Goal: Task Accomplishment & Management: Manage account settings

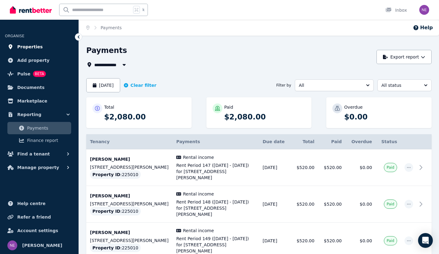
click at [32, 49] on span "Properties" at bounding box center [30, 46] width 26 height 7
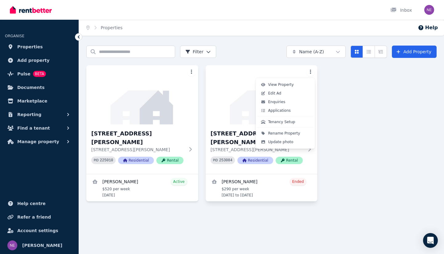
click at [311, 69] on html "Open main menu Inbox Open user menu ORGANISE Properties Add property Pulse BETA…" at bounding box center [222, 127] width 444 height 254
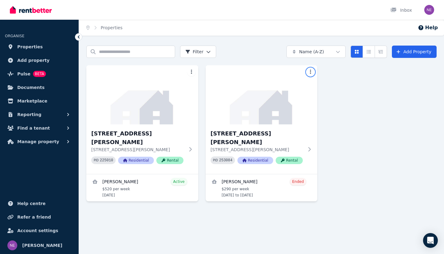
click at [208, 51] on html "Open main menu Inbox Open user menu ORGANISE Properties Add property Pulse BETA…" at bounding box center [222, 127] width 444 height 254
click at [316, 102] on img at bounding box center [261, 95] width 117 height 62
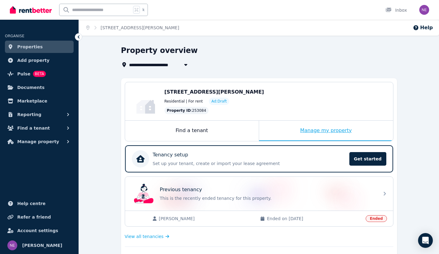
click at [329, 131] on div "Manage my property" at bounding box center [326, 131] width 134 height 20
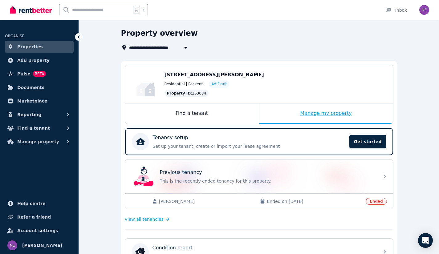
scroll to position [17, 0]
click at [236, 94] on div "Property ID : 253084" at bounding box center [276, 93] width 223 height 7
click at [33, 44] on span "Properties" at bounding box center [30, 46] width 26 height 7
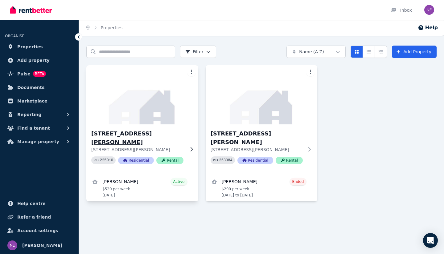
click at [144, 133] on h3 "[STREET_ADDRESS][PERSON_NAME]" at bounding box center [137, 137] width 93 height 17
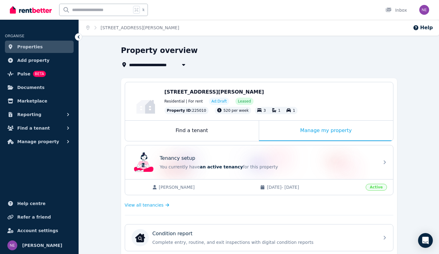
click at [328, 129] on div "Manage my property" at bounding box center [326, 131] width 134 height 20
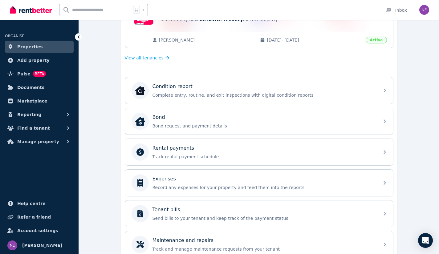
scroll to position [152, 0]
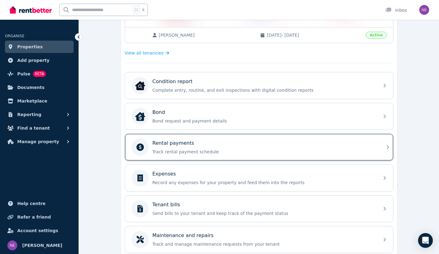
click at [184, 142] on p "Rental payments" at bounding box center [174, 143] width 42 height 7
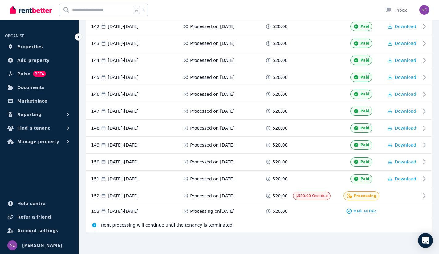
scroll to position [2533, 0]
click at [426, 240] on icon "Open Intercom Messenger" at bounding box center [425, 241] width 7 height 8
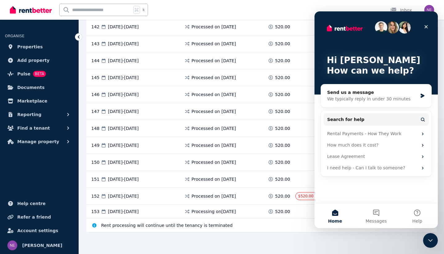
scroll to position [0, 0]
click at [31, 44] on span "Properties" at bounding box center [30, 46] width 26 height 7
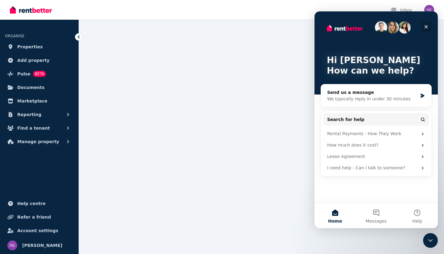
click at [425, 25] on icon "Close" at bounding box center [425, 26] width 3 height 3
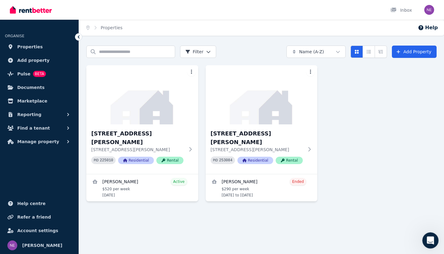
click at [431, 241] on icon "Open Intercom Messenger" at bounding box center [429, 240] width 10 height 10
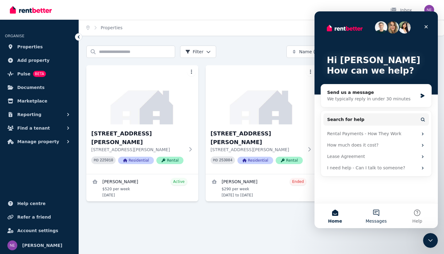
click at [375, 211] on button "Messages" at bounding box center [375, 216] width 41 height 25
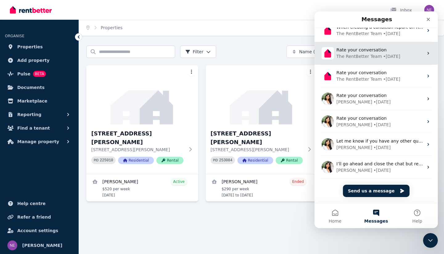
scroll to position [54, 0]
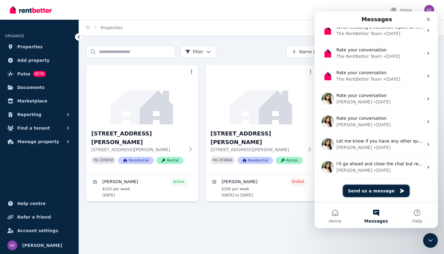
click at [375, 189] on button "Send us a message" at bounding box center [376, 191] width 67 height 12
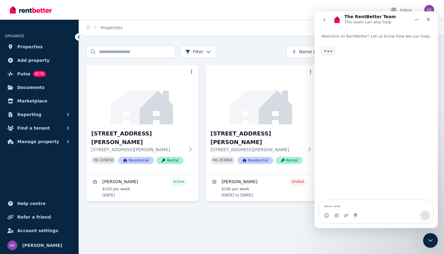
scroll to position [0, 0]
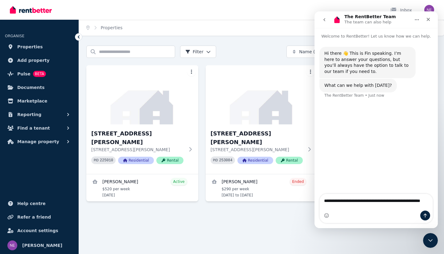
click at [397, 202] on textarea "**********" at bounding box center [376, 202] width 113 height 17
click at [356, 205] on textarea "**********" at bounding box center [376, 202] width 113 height 17
click at [355, 208] on textarea "**********" at bounding box center [376, 199] width 113 height 23
click at [379, 207] on textarea "**********" at bounding box center [376, 199] width 113 height 23
click at [377, 202] on textarea "**********" at bounding box center [376, 196] width 113 height 29
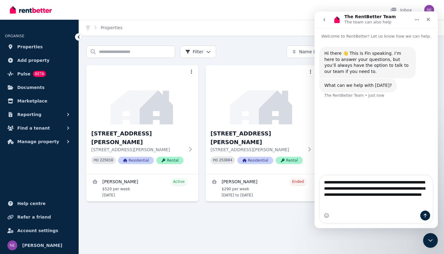
type textarea "**********"
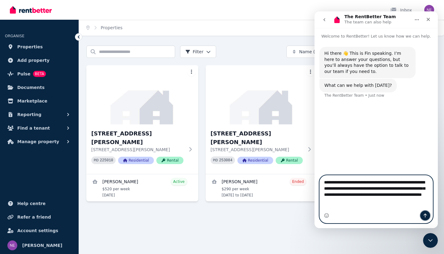
click at [426, 215] on icon "Send a message…" at bounding box center [425, 216] width 3 height 4
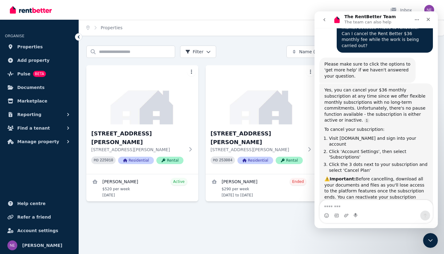
scroll to position [108, 0]
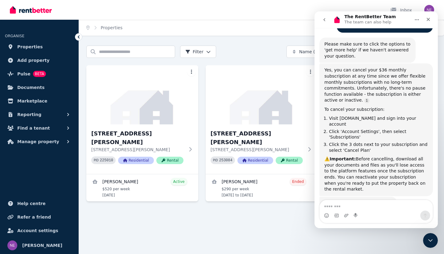
click at [332, 206] on textarea "Message…" at bounding box center [376, 205] width 113 height 10
type textarea "**********"
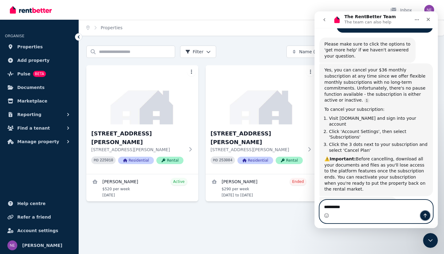
click at [424, 211] on button "Send a message…" at bounding box center [425, 216] width 10 height 10
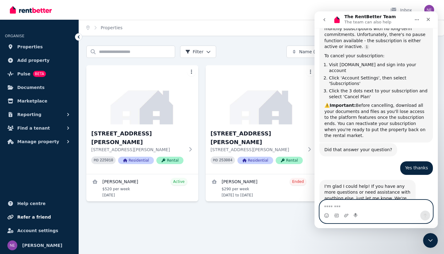
scroll to position [162, 0]
click at [325, 214] on icon "Emoji picker" at bounding box center [326, 215] width 5 height 5
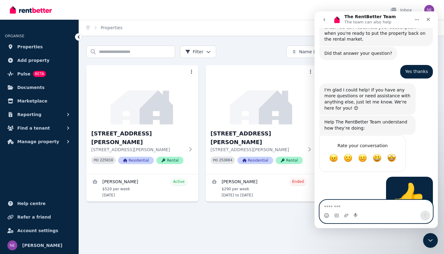
scroll to position [278, 0]
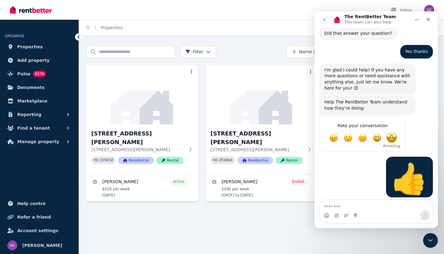
click at [388, 133] on span "Amazing" at bounding box center [391, 138] width 11 height 11
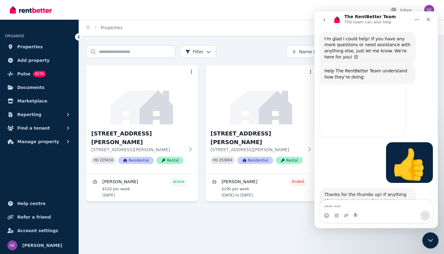
scroll to position [292, 0]
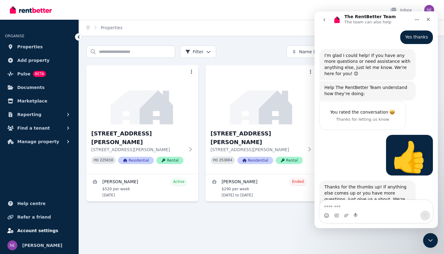
click at [38, 229] on span "Account settings" at bounding box center [37, 230] width 41 height 7
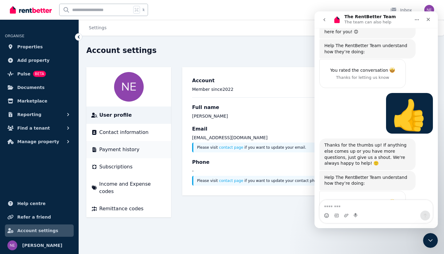
scroll to position [335, 0]
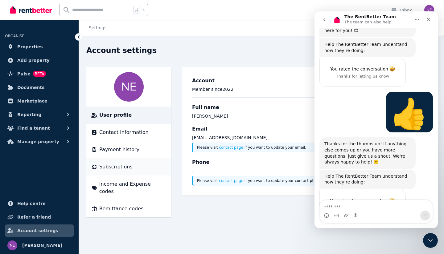
click at [112, 170] on span "Subscriptions" at bounding box center [115, 166] width 33 height 7
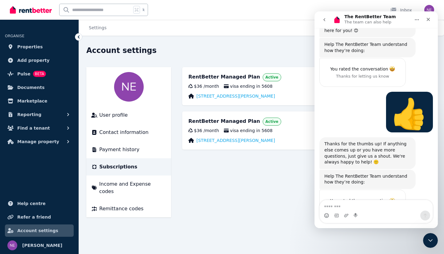
click at [326, 20] on icon "go back" at bounding box center [324, 19] width 5 height 5
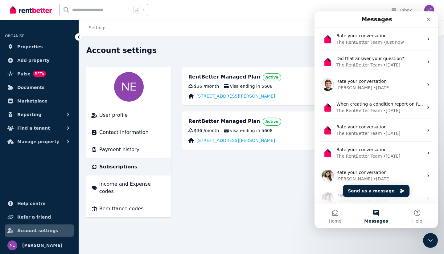
scroll to position [64, 0]
click at [428, 19] on icon "Close" at bounding box center [428, 19] width 3 height 3
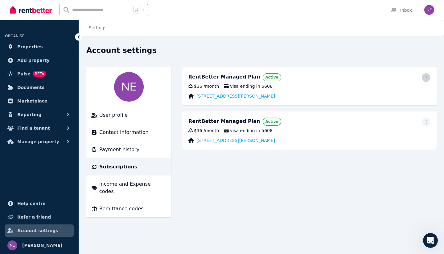
click at [427, 76] on icon "button" at bounding box center [426, 78] width 5 height 4
click at [386, 110] on span "Cancel plan" at bounding box center [398, 113] width 54 height 7
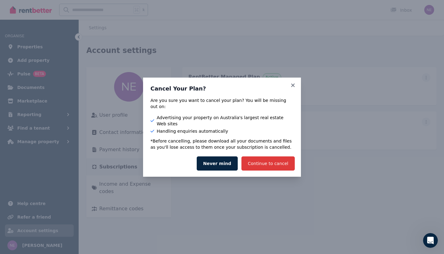
click at [271, 157] on button "Continue to cancel" at bounding box center [267, 164] width 53 height 14
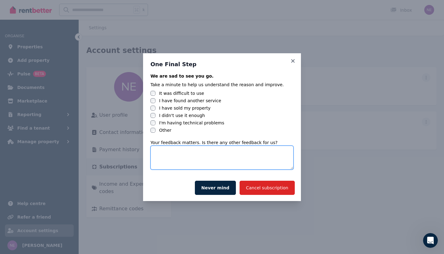
click at [174, 151] on textarea at bounding box center [221, 158] width 143 height 24
type textarea "**********"
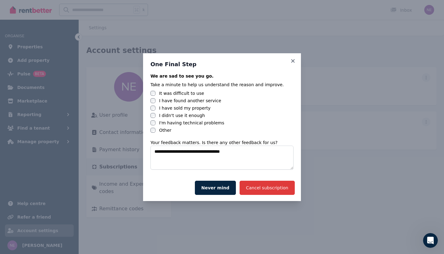
click at [259, 188] on button "Cancel subscription" at bounding box center [267, 188] width 55 height 14
